Goal: Information Seeking & Learning: Learn about a topic

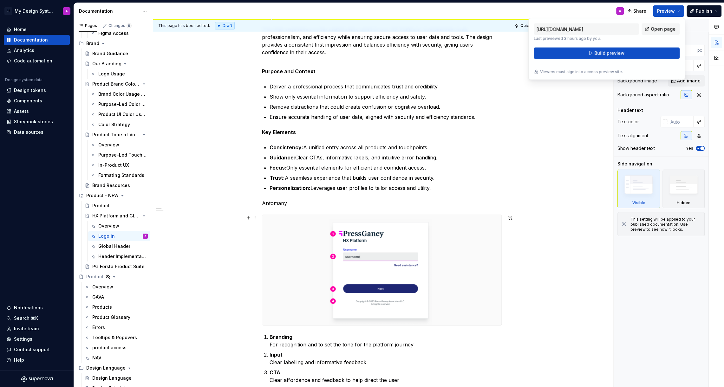
scroll to position [123, 0]
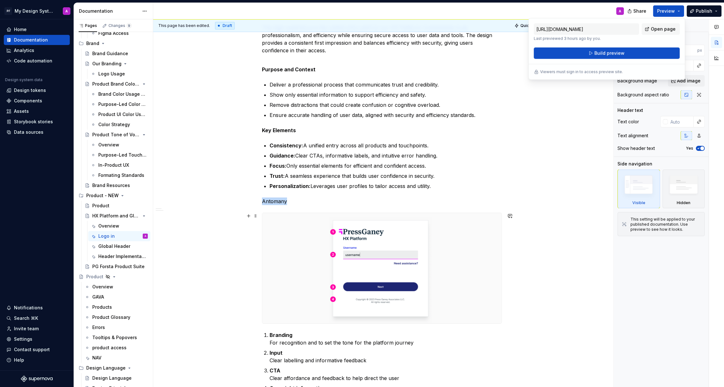
click at [478, 289] on img at bounding box center [381, 268] width 239 height 110
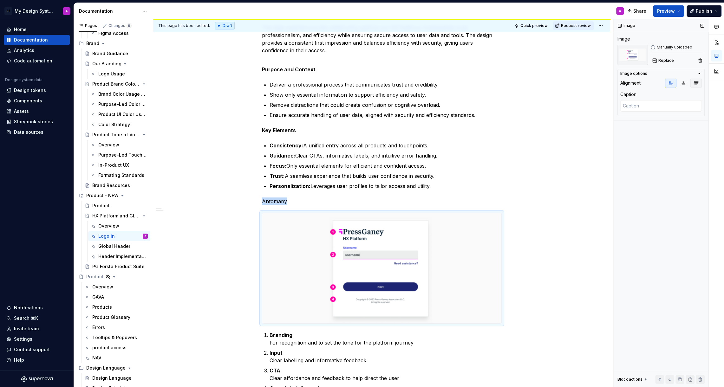
click at [700, 82] on button "button" at bounding box center [696, 83] width 11 height 9
click at [526, 233] on div "Login Pattern The login experience is the unified entry point to our HX Platfor…" at bounding box center [381, 364] width 457 height 738
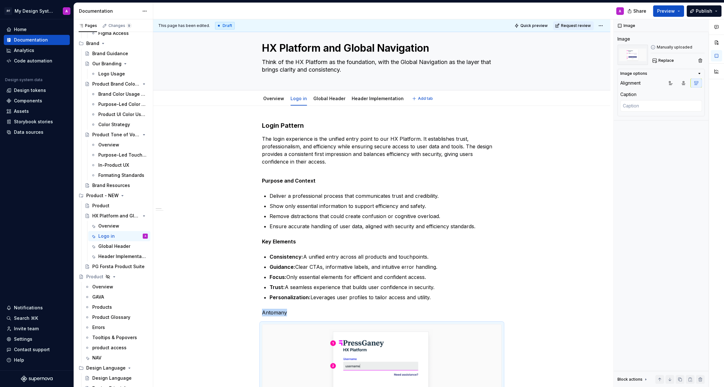
scroll to position [0, 0]
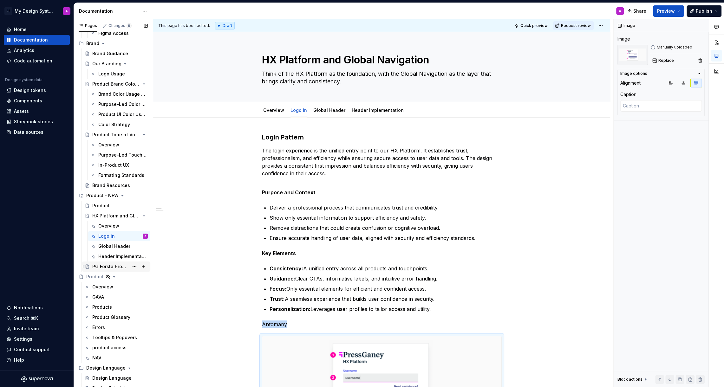
click at [107, 265] on div "PG Forsta Product Suite" at bounding box center [110, 267] width 36 height 6
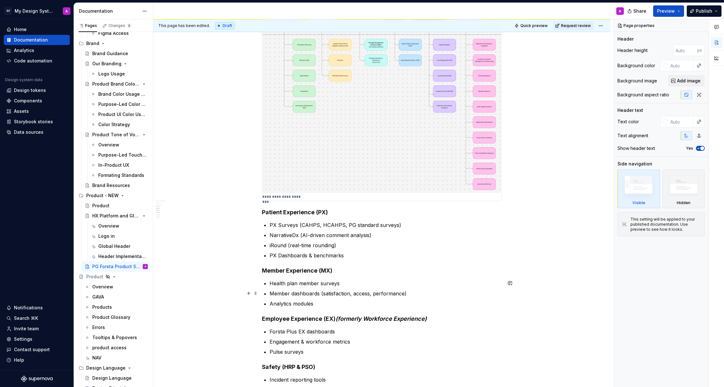
scroll to position [311, 0]
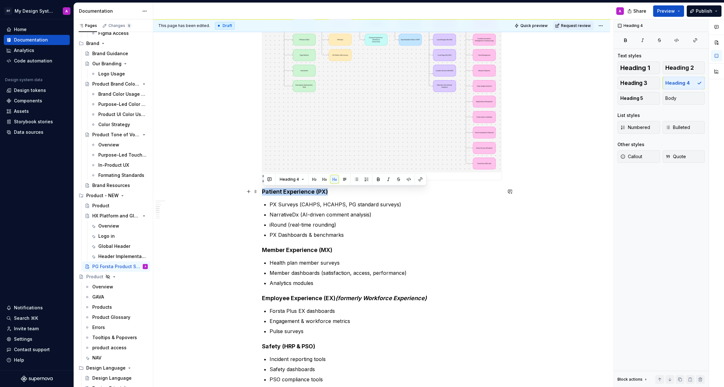
drag, startPoint x: 264, startPoint y: 192, endPoint x: 336, endPoint y: 192, distance: 72.0
click at [336, 192] on h4 "Patient Experience (PX)" at bounding box center [382, 192] width 240 height 8
copy h4 "Patient Experience (PX)"
click at [354, 239] on div "**********" at bounding box center [382, 222] width 240 height 805
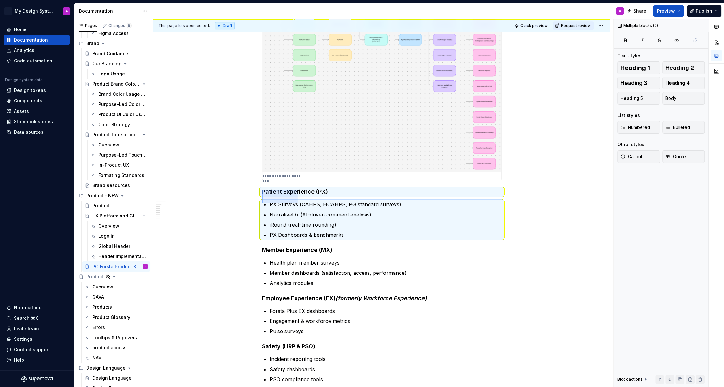
drag, startPoint x: 262, startPoint y: 190, endPoint x: 298, endPoint y: 203, distance: 37.6
click at [298, 203] on div "This page has been edited. Draft Quick preview Request review PG Forsta Product…" at bounding box center [383, 203] width 460 height 368
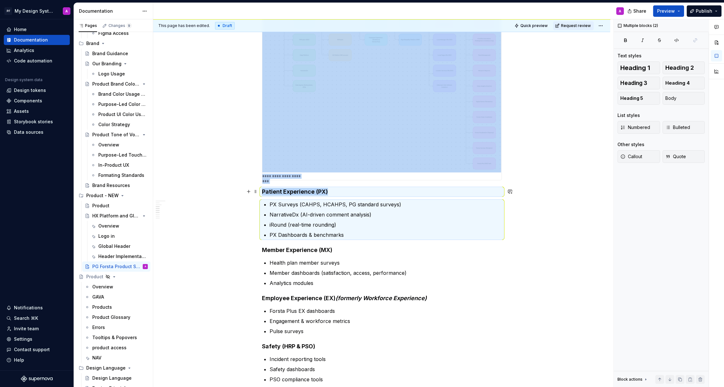
click at [311, 191] on h4 "Patient Experience (PX)" at bounding box center [382, 192] width 240 height 8
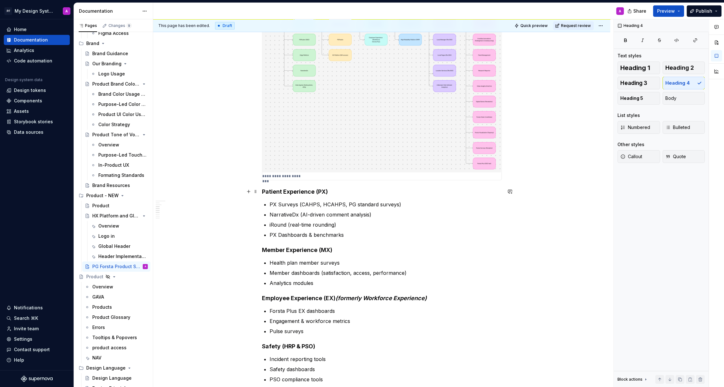
click at [327, 193] on h4 "Patient Experience (PX)" at bounding box center [382, 192] width 240 height 8
drag, startPoint x: 329, startPoint y: 193, endPoint x: 264, endPoint y: 188, distance: 65.5
click at [264, 188] on h4 "Patient Experience (PX)" at bounding box center [382, 192] width 240 height 8
copy h4 "Patient Experience (PX)"
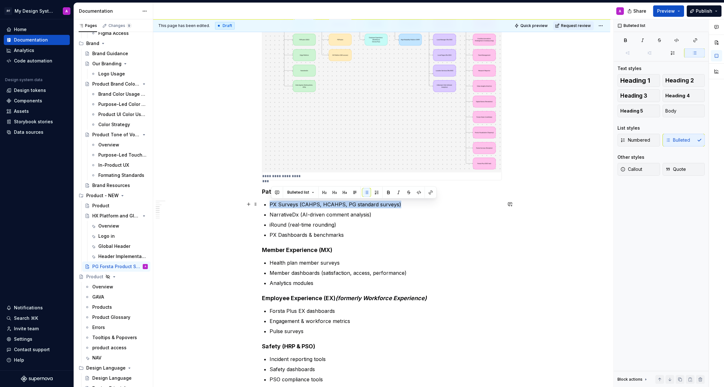
drag, startPoint x: 271, startPoint y: 204, endPoint x: 398, endPoint y: 202, distance: 127.2
click at [398, 202] on p "PX Surveys (CAHPS, HCAHPS, PG standard surveys)" at bounding box center [386, 205] width 232 height 8
copy p "PX Surveys (CAHPS, HCAHPS, PG standard surveys)"
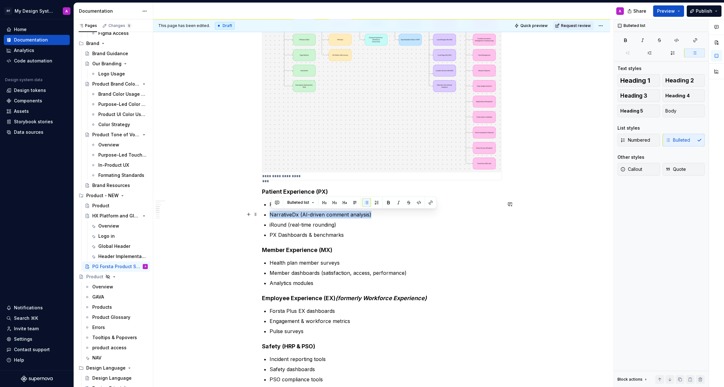
drag, startPoint x: 271, startPoint y: 214, endPoint x: 381, endPoint y: 216, distance: 109.8
click at [381, 216] on p "NarrativeDx (AI-driven comment analysis)" at bounding box center [386, 215] width 232 height 8
copy p "NarrativeDx (AI-driven comment analysis)"
drag, startPoint x: 271, startPoint y: 223, endPoint x: 288, endPoint y: 222, distance: 17.1
click at [288, 222] on div "**********" at bounding box center [382, 222] width 240 height 805
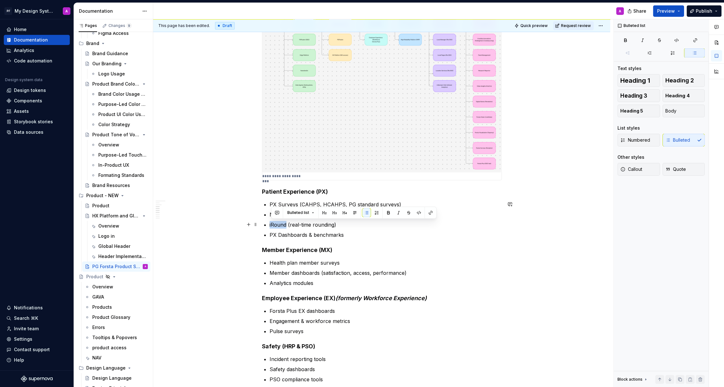
copy p "iRound"
drag, startPoint x: 272, startPoint y: 236, endPoint x: 348, endPoint y: 236, distance: 76.1
click at [348, 236] on p "PX Dashboards & benchmarks" at bounding box center [386, 235] width 232 height 8
copy p "PX Dashboards & benchmarks"
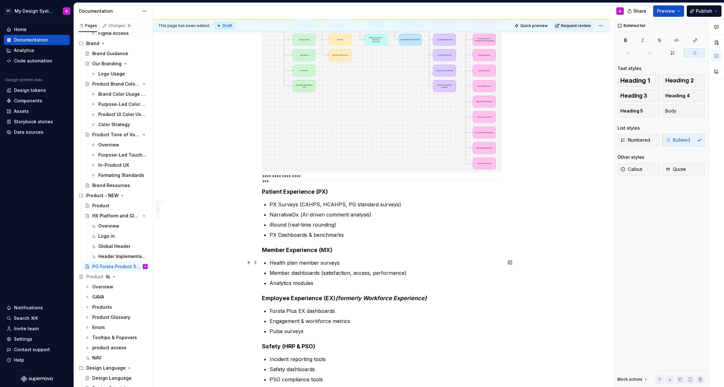
click at [272, 264] on p "Health plan member surveys" at bounding box center [386, 263] width 232 height 8
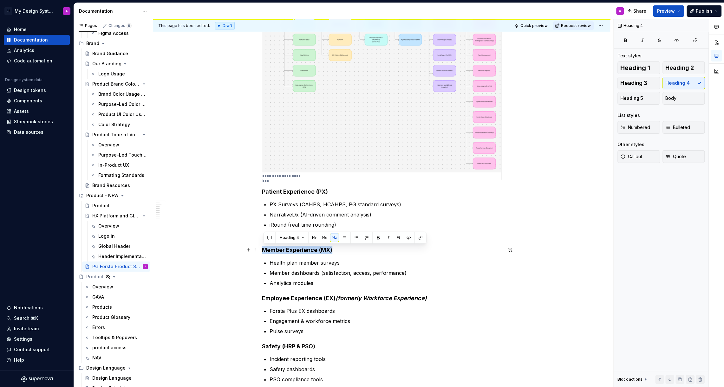
drag, startPoint x: 263, startPoint y: 247, endPoint x: 340, endPoint y: 252, distance: 76.6
click at [340, 252] on h4 "Member Experience (MX)" at bounding box center [382, 250] width 240 height 8
copy h4 "Member Experience (MX)"
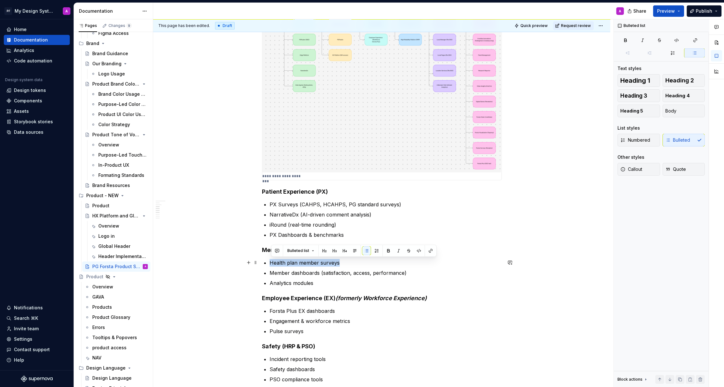
drag, startPoint x: 342, startPoint y: 263, endPoint x: 272, endPoint y: 262, distance: 69.5
click at [272, 262] on p "Health plan member surveys" at bounding box center [386, 263] width 232 height 8
copy p "Health plan member surveys"
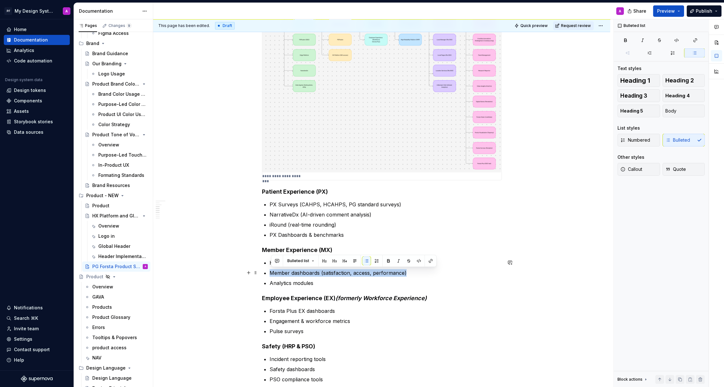
drag, startPoint x: 408, startPoint y: 274, endPoint x: 272, endPoint y: 270, distance: 136.1
click at [272, 270] on p "Member dashboards (satisfaction, access, performance)" at bounding box center [386, 273] width 232 height 8
copy p "Member dashboards (satisfaction, access, performance)"
drag, startPoint x: 319, startPoint y: 283, endPoint x: 272, endPoint y: 281, distance: 47.3
click at [272, 281] on p "Analytics modules" at bounding box center [386, 283] width 232 height 8
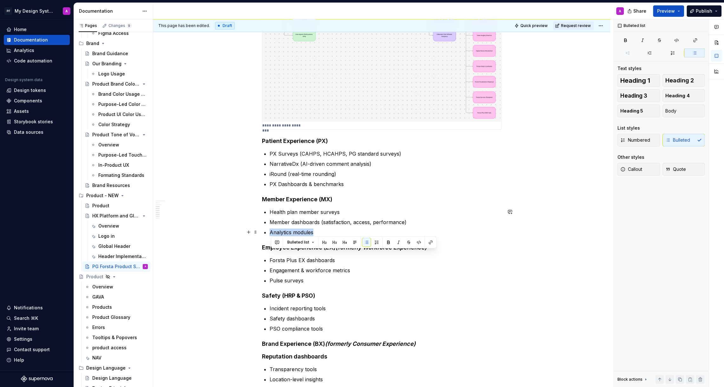
scroll to position [395, 0]
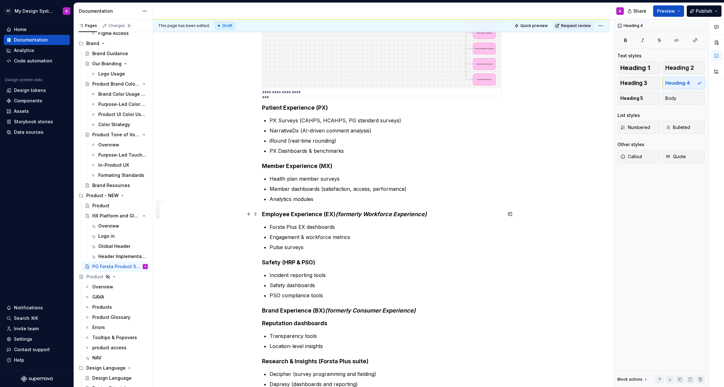
click at [294, 216] on h4 "Employee Experience (EX) (formerly Workforce Experience)" at bounding box center [382, 215] width 240 height 8
drag, startPoint x: 263, startPoint y: 214, endPoint x: 322, endPoint y: 214, distance: 59.0
click at [322, 214] on div "This page has been edited. Draft Quick preview Request review PG Forsta Product…" at bounding box center [383, 203] width 460 height 368
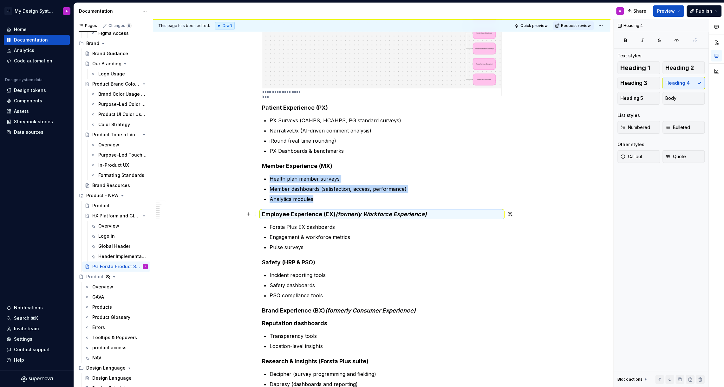
click at [356, 218] on h4 "Employee Experience (EX) (formerly Workforce Experience)" at bounding box center [382, 215] width 240 height 8
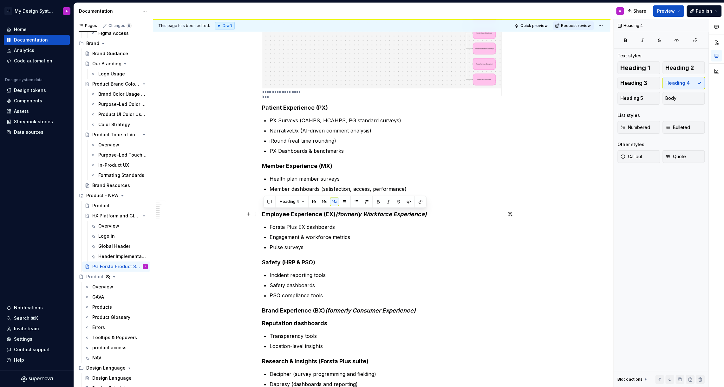
drag, startPoint x: 337, startPoint y: 214, endPoint x: 261, endPoint y: 214, distance: 75.8
click at [261, 214] on div "**********" at bounding box center [381, 193] width 457 height 944
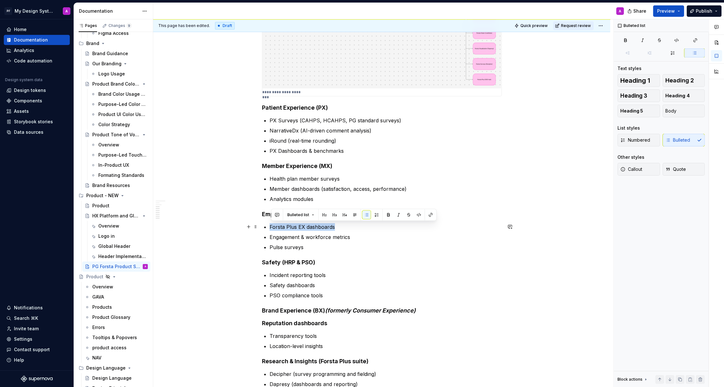
drag, startPoint x: 335, startPoint y: 226, endPoint x: 271, endPoint y: 227, distance: 63.8
click at [271, 227] on p "Forsta Plus EX dashboards" at bounding box center [386, 227] width 232 height 8
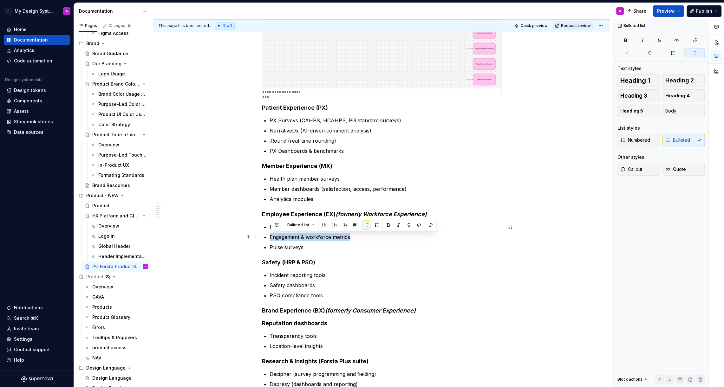
drag, startPoint x: 351, startPoint y: 239, endPoint x: 272, endPoint y: 239, distance: 79.3
click at [272, 239] on p "Engagement & workforce metrics" at bounding box center [386, 237] width 232 height 8
drag, startPoint x: 305, startPoint y: 248, endPoint x: 272, endPoint y: 246, distance: 33.4
click at [272, 246] on p "Pulse surveys" at bounding box center [386, 248] width 232 height 8
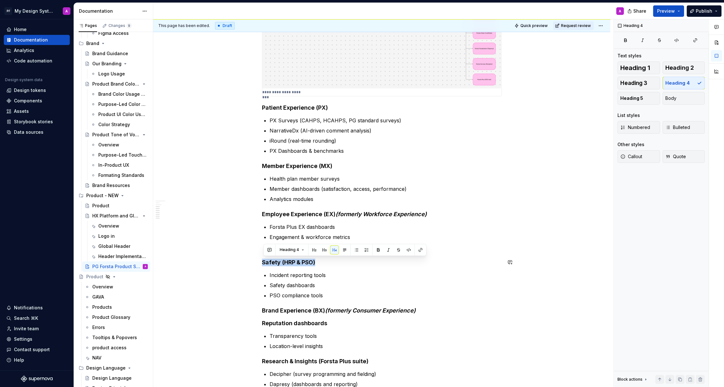
drag, startPoint x: 264, startPoint y: 260, endPoint x: 317, endPoint y: 262, distance: 53.3
click at [317, 262] on h4 "Safety (HRP & PSO)" at bounding box center [382, 263] width 240 height 8
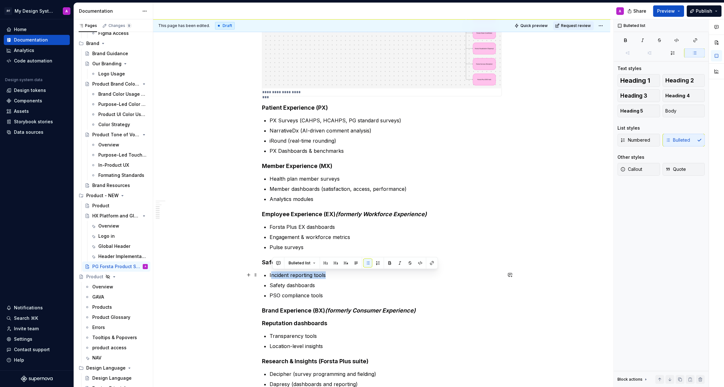
drag, startPoint x: 272, startPoint y: 274, endPoint x: 326, endPoint y: 273, distance: 54.6
click at [326, 273] on p "Incident reporting tools" at bounding box center [386, 276] width 232 height 8
drag, startPoint x: 326, startPoint y: 273, endPoint x: 270, endPoint y: 276, distance: 56.2
click at [270, 276] on div "**********" at bounding box center [382, 138] width 240 height 805
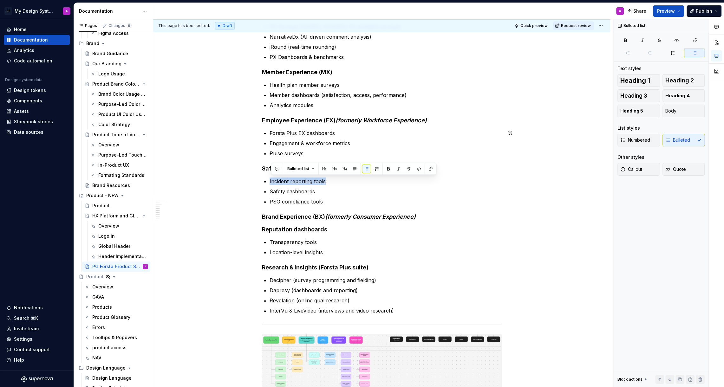
scroll to position [490, 0]
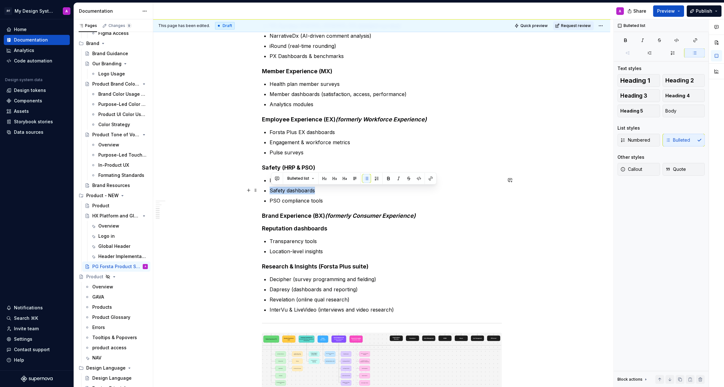
drag, startPoint x: 316, startPoint y: 190, endPoint x: 272, endPoint y: 189, distance: 44.8
click at [272, 189] on p "Safety dashboards" at bounding box center [386, 191] width 232 height 8
drag, startPoint x: 326, startPoint y: 200, endPoint x: 272, endPoint y: 199, distance: 54.3
click at [272, 199] on p "PSO compliance tools" at bounding box center [386, 201] width 232 height 8
type textarea "*"
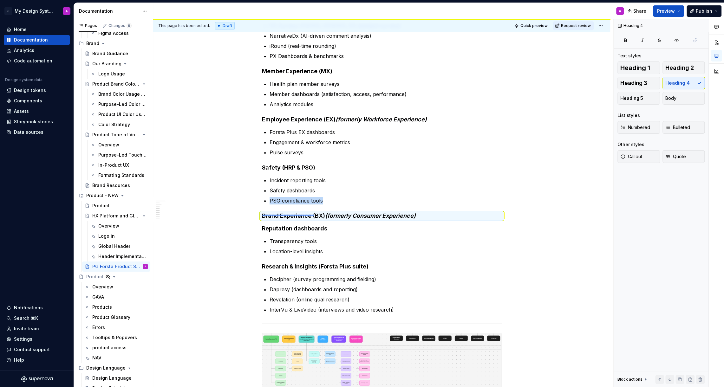
drag, startPoint x: 262, startPoint y: 215, endPoint x: 313, endPoint y: 216, distance: 50.8
click at [313, 216] on div "This page has been edited. Draft Quick preview Request review PG Forsta Product…" at bounding box center [383, 203] width 460 height 368
click at [319, 216] on h4 "Brand Experience (BX) (formerly Consumer Experience)" at bounding box center [382, 216] width 240 height 8
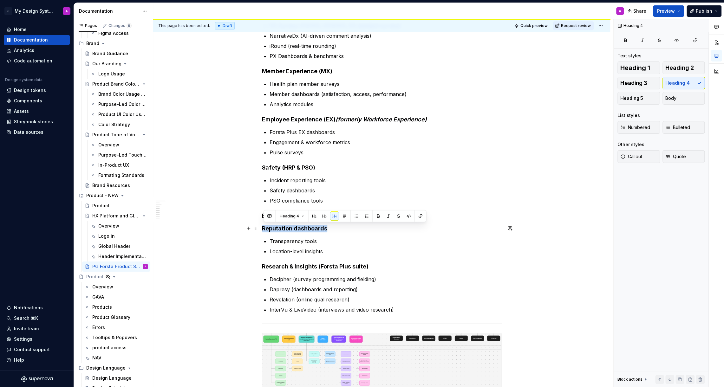
drag, startPoint x: 330, startPoint y: 228, endPoint x: 263, endPoint y: 227, distance: 66.9
click at [263, 227] on h4 "Reputation dashboards" at bounding box center [382, 229] width 240 height 8
click at [355, 216] on button "button" at bounding box center [356, 216] width 9 height 9
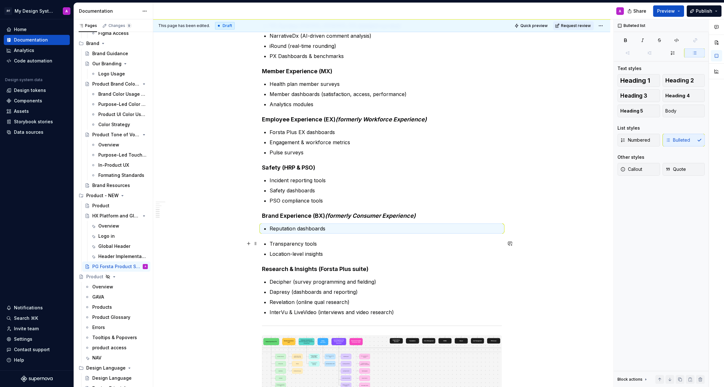
click at [269, 242] on div "**********" at bounding box center [382, 45] width 240 height 808
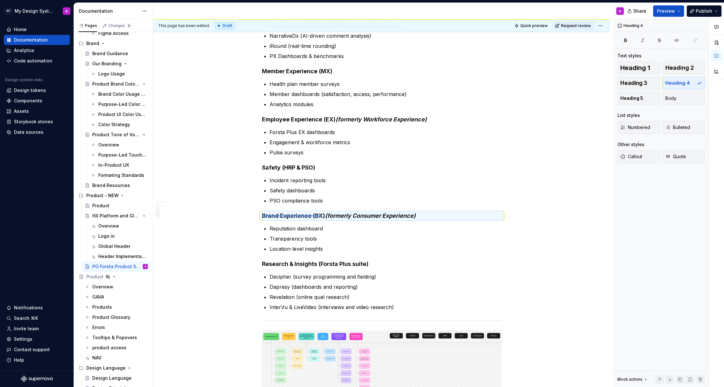
drag, startPoint x: 262, startPoint y: 215, endPoint x: 321, endPoint y: 215, distance: 59.0
click at [321, 215] on div "This page has been edited. Draft Quick preview Request review PG Forsta Product…" at bounding box center [383, 203] width 460 height 368
click at [325, 215] on h4 "Brand Experience (BX) (formerly Consumer Experience)" at bounding box center [382, 216] width 240 height 8
drag, startPoint x: 326, startPoint y: 215, endPoint x: 262, endPoint y: 216, distance: 63.4
click at [262, 216] on div "**********" at bounding box center [381, 96] width 457 height 941
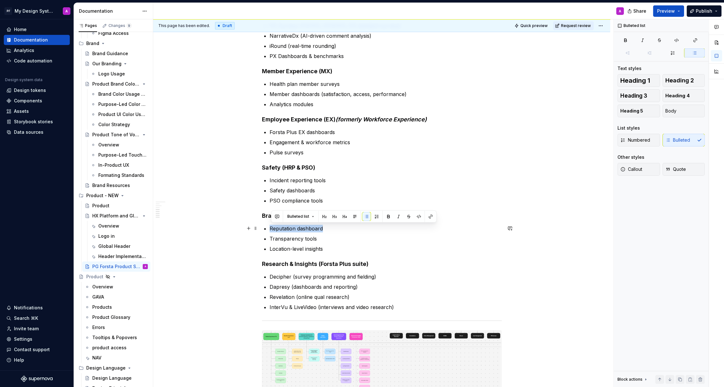
drag, startPoint x: 324, startPoint y: 227, endPoint x: 272, endPoint y: 229, distance: 52.7
click at [272, 229] on p "Reputation dashboard" at bounding box center [386, 229] width 232 height 8
drag, startPoint x: 319, startPoint y: 237, endPoint x: 270, endPoint y: 237, distance: 48.5
click at [270, 237] on div "**********" at bounding box center [382, 42] width 240 height 802
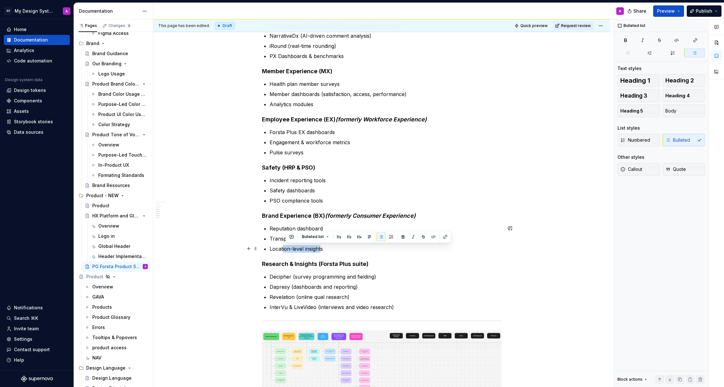
drag, startPoint x: 324, startPoint y: 248, endPoint x: 284, endPoint y: 247, distance: 40.0
click at [284, 247] on p "Location-level insights" at bounding box center [386, 249] width 232 height 8
drag, startPoint x: 270, startPoint y: 247, endPoint x: 326, endPoint y: 248, distance: 56.1
click at [326, 248] on div "**********" at bounding box center [382, 42] width 240 height 802
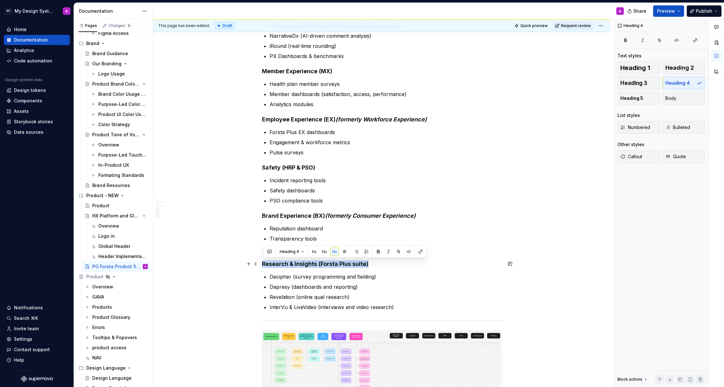
drag, startPoint x: 264, startPoint y: 264, endPoint x: 374, endPoint y: 261, distance: 109.8
click at [374, 261] on h4 "Research & Insights (Forsta Plus suite)" at bounding box center [382, 264] width 240 height 8
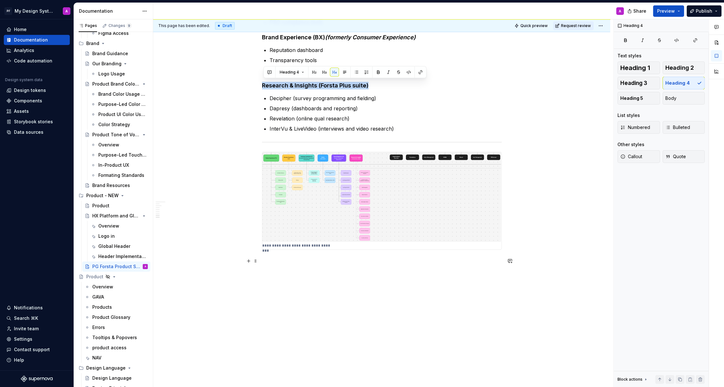
scroll to position [670, 0]
type textarea "*"
